Goal: Transaction & Acquisition: Purchase product/service

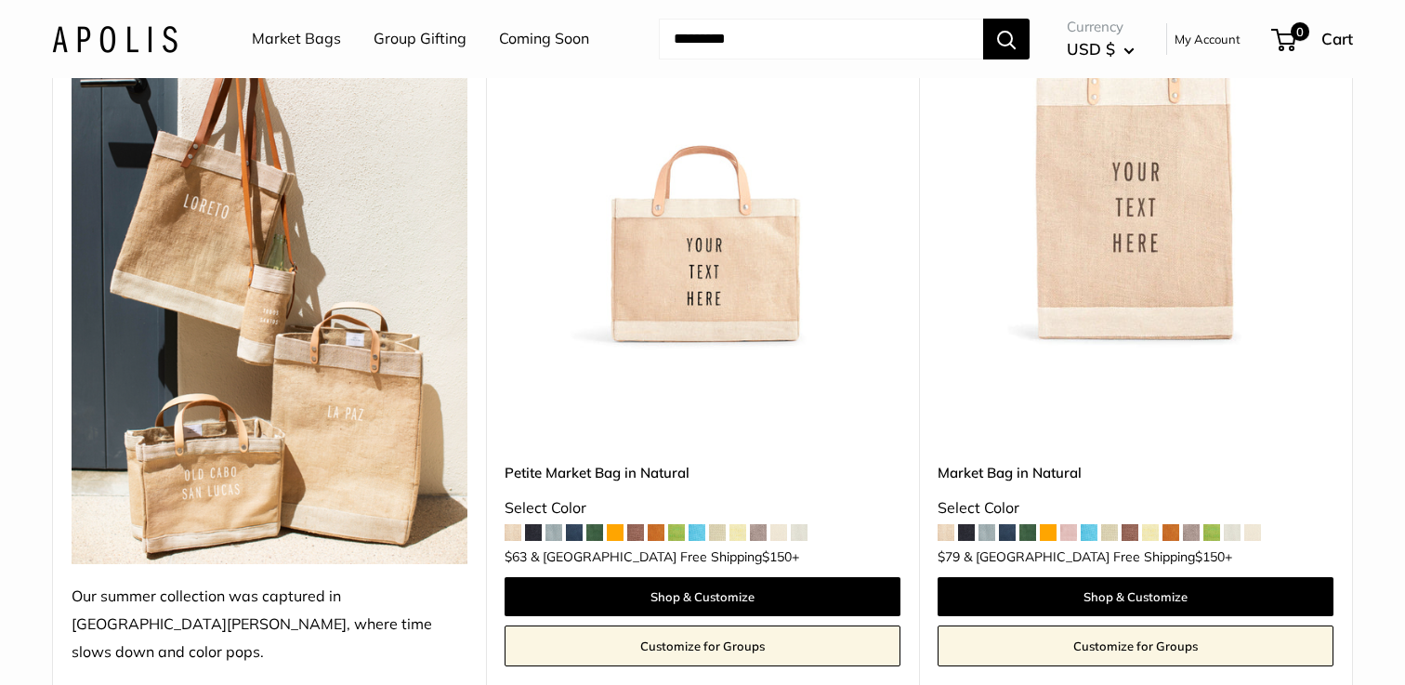
click at [1090, 524] on span at bounding box center [1088, 532] width 17 height 17
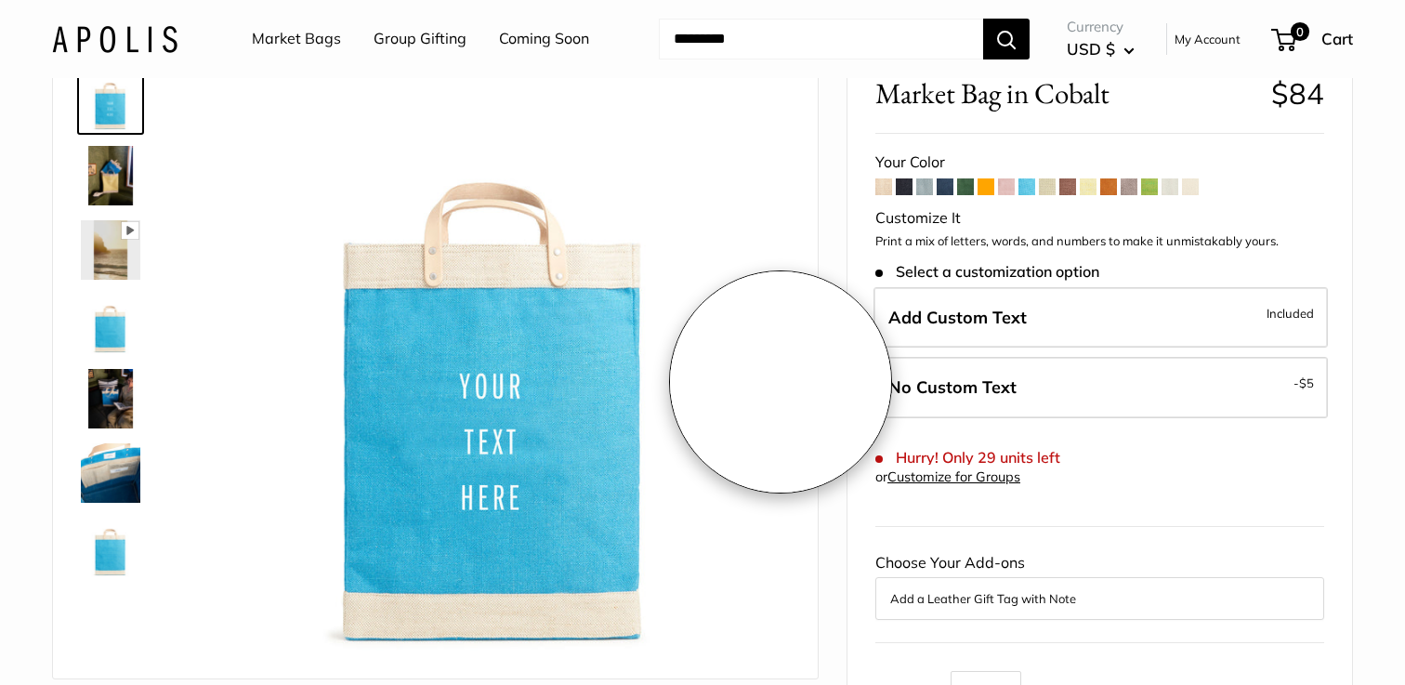
scroll to position [51, 0]
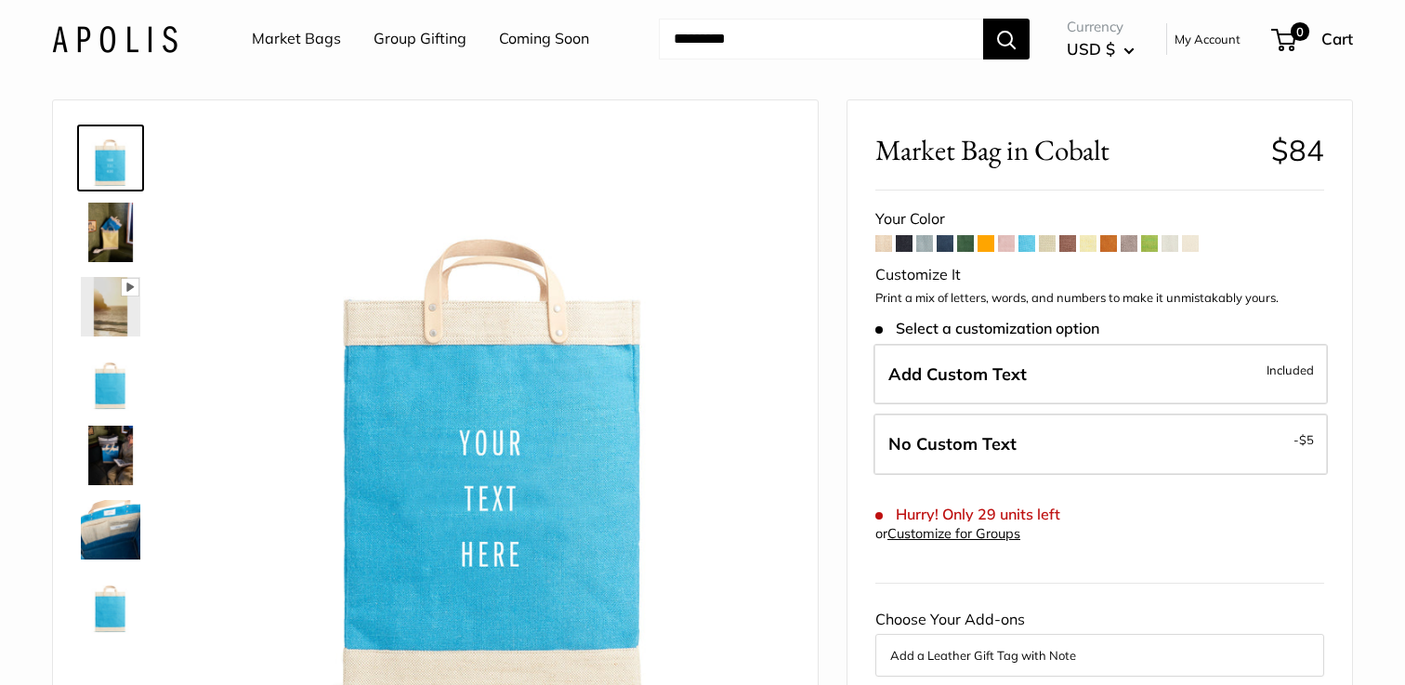
click at [1145, 247] on span at bounding box center [1149, 243] width 17 height 17
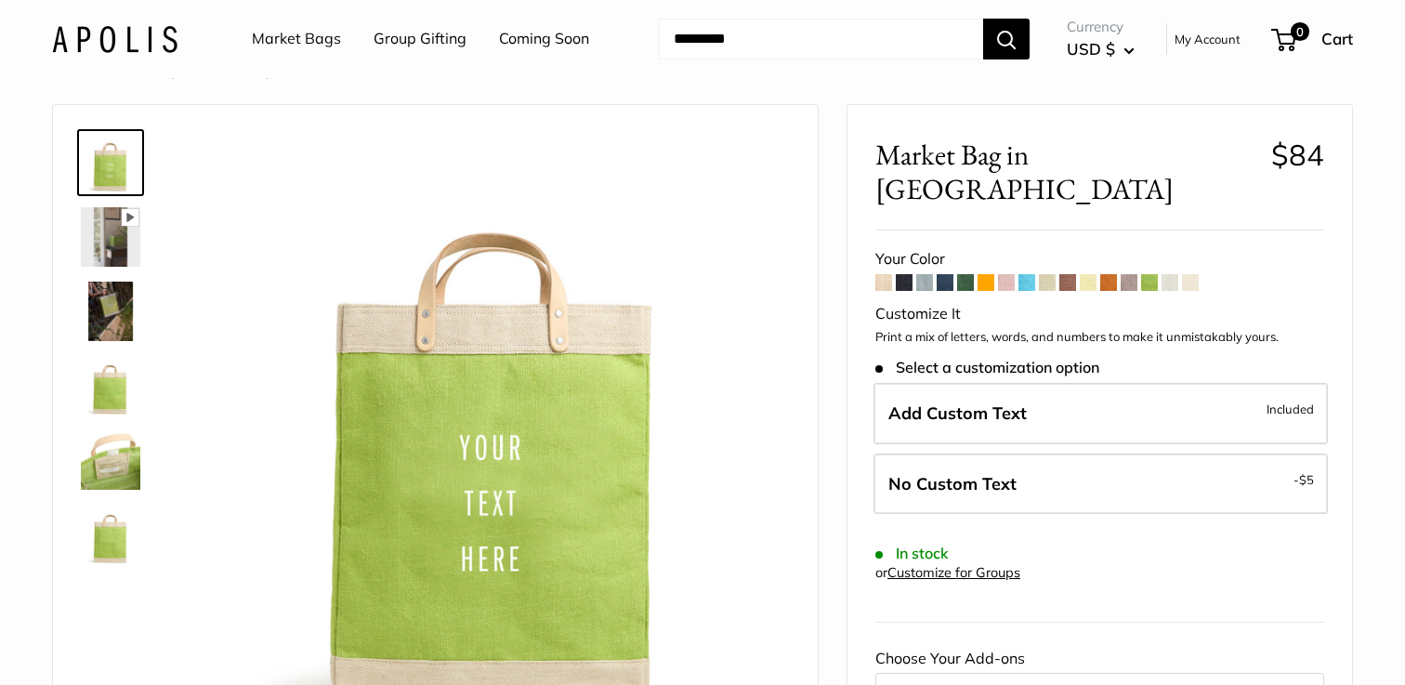
scroll to position [48, 0]
